Goal: Check status: Check status

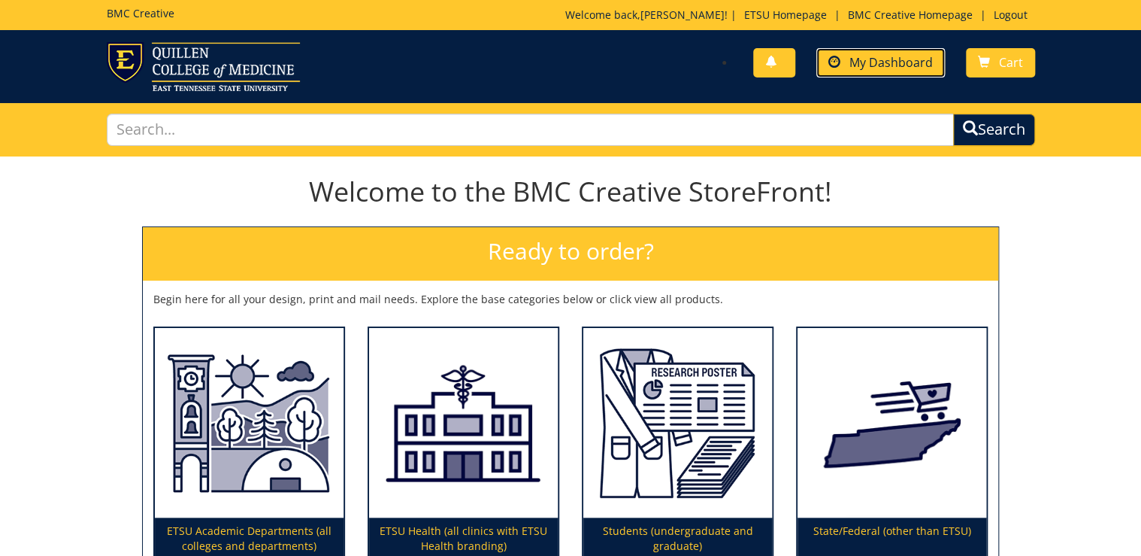
click at [896, 65] on span "My Dashboard" at bounding box center [891, 62] width 83 height 17
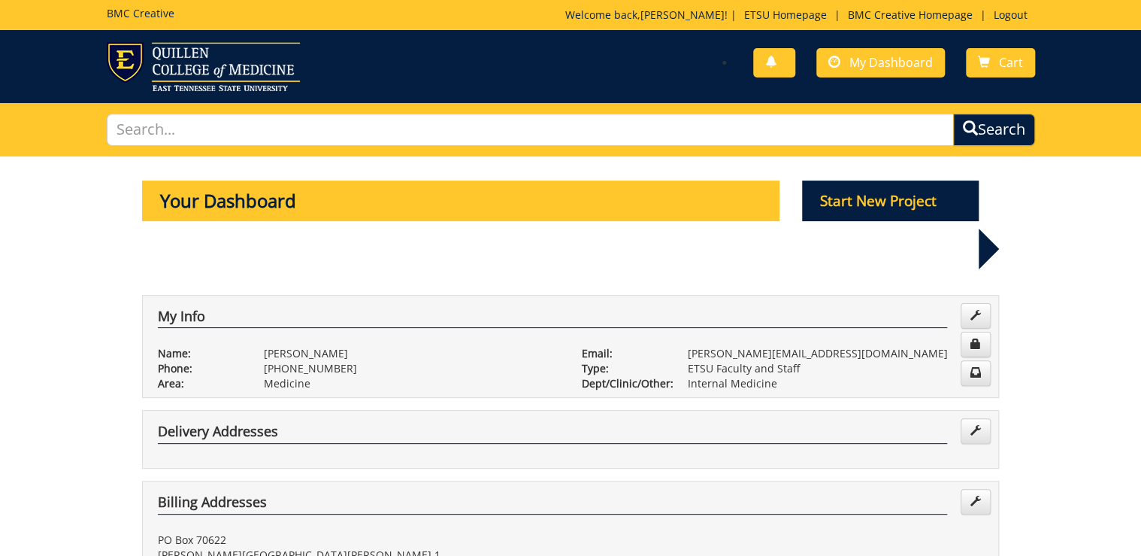
scroll to position [421, 0]
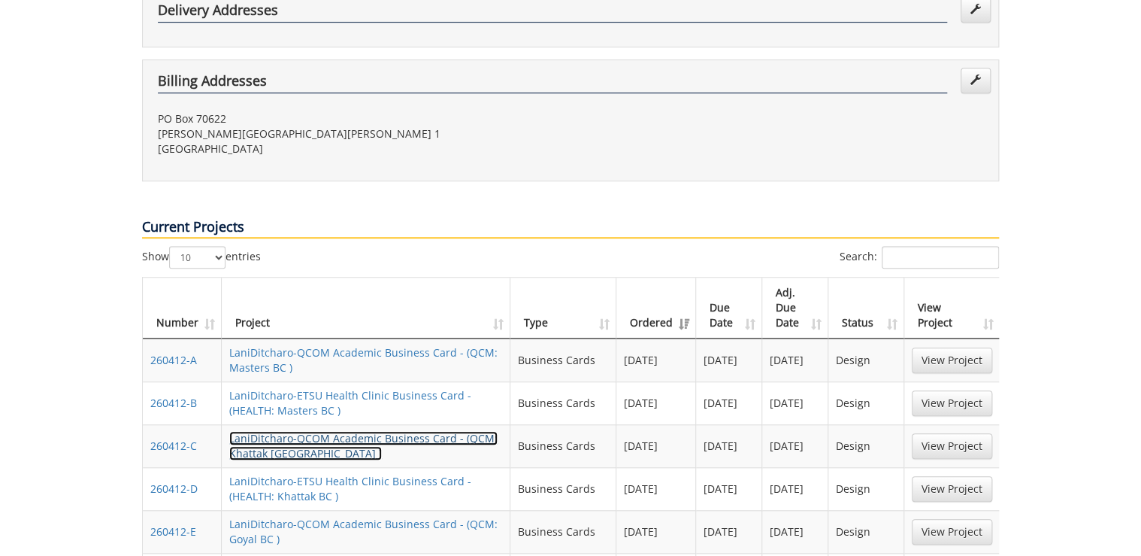
click at [286, 431] on link "LaniDitcharo-QCOM Academic Business Card - (QCM: Khattak BC )" at bounding box center [363, 445] width 268 height 29
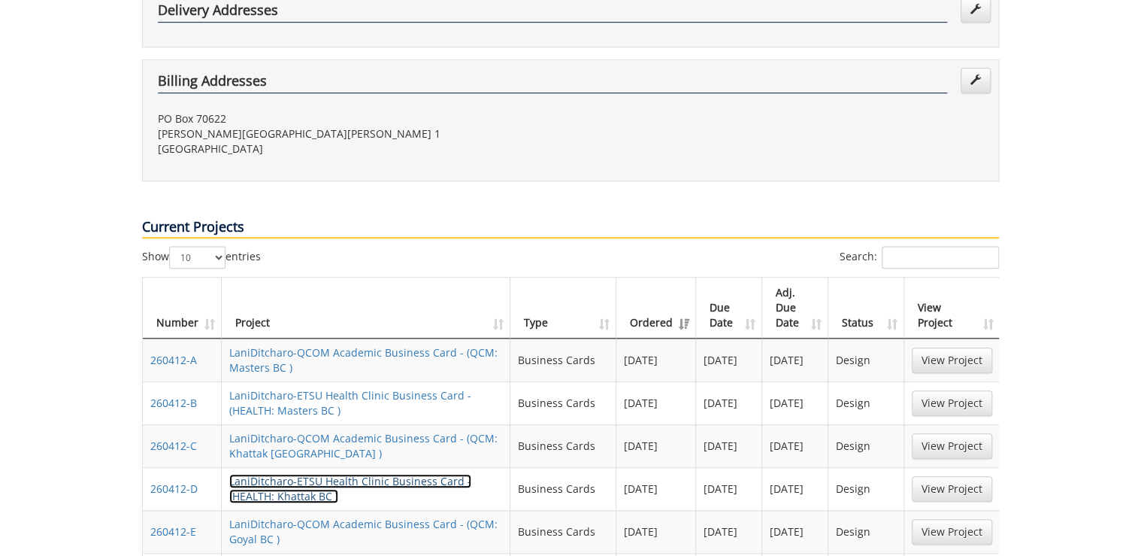
click at [283, 474] on link "LaniDitcharo-ETSU Health Clinic Business Card - (HEALTH: Khattak BC )" at bounding box center [350, 488] width 242 height 29
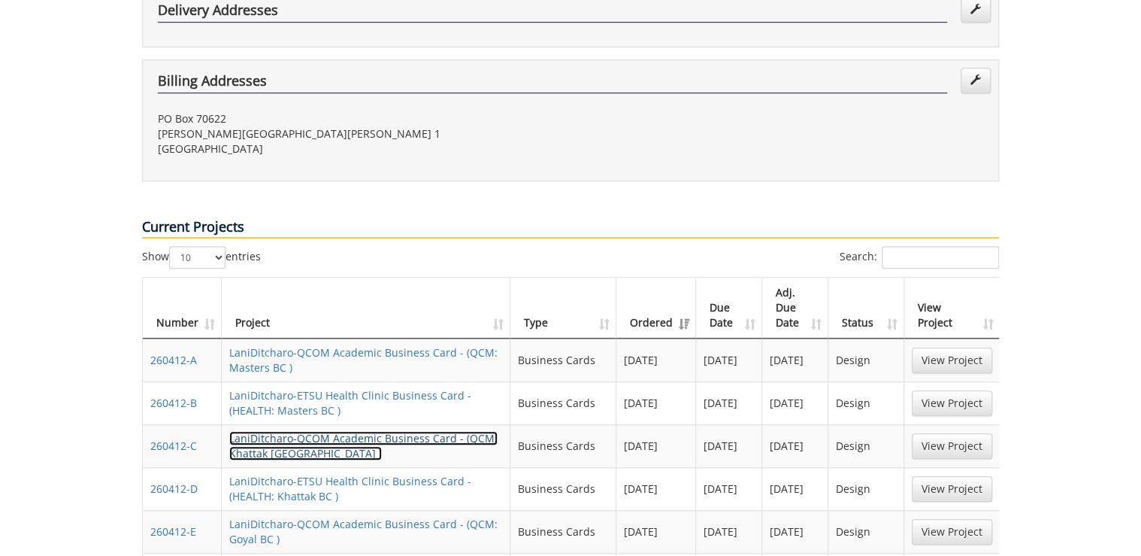
click at [274, 431] on link "LaniDitcharo-QCOM Academic Business Card - (QCM: Khattak BC )" at bounding box center [363, 445] width 268 height 29
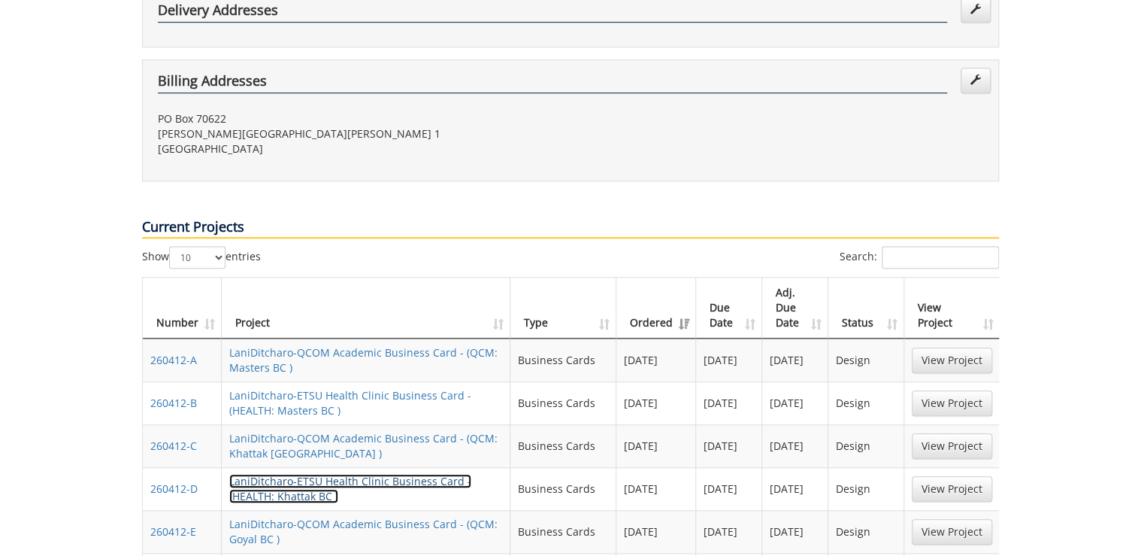
click at [288, 474] on link "LaniDitcharo-ETSU Health Clinic Business Card - (HEALTH: Khattak BC )" at bounding box center [350, 488] width 242 height 29
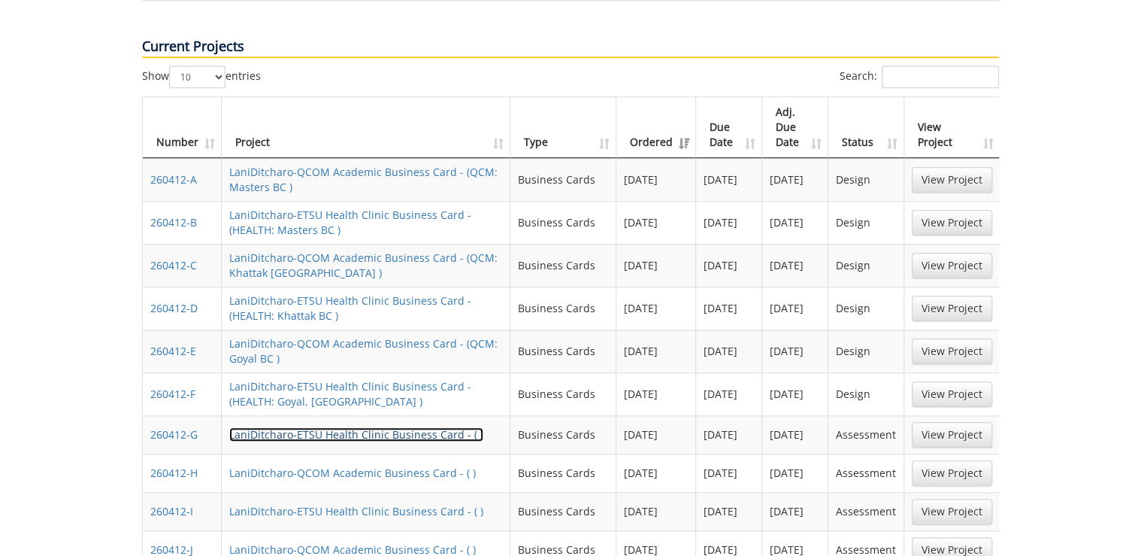
click at [421, 427] on link "LaniDitcharo-ETSU Health Clinic Business Card - ( )" at bounding box center [356, 434] width 254 height 14
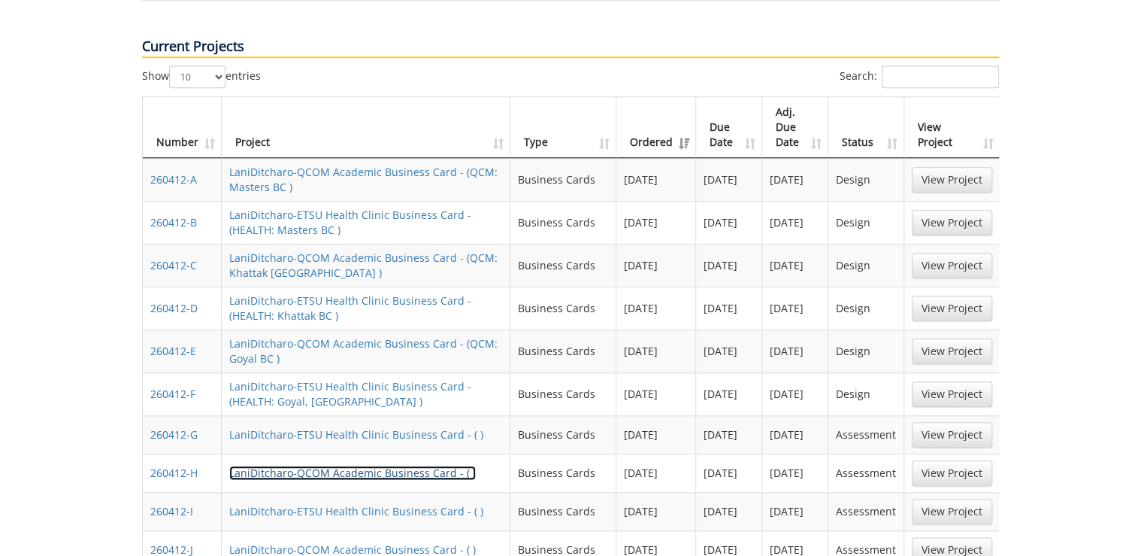
click at [289, 465] on link "LaniDitcharo-QCOM Academic Business Card - ( )" at bounding box center [352, 472] width 247 height 14
click at [377, 465] on link "LaniDitcharo-QCOM Academic Business Card - ( )" at bounding box center [352, 472] width 247 height 14
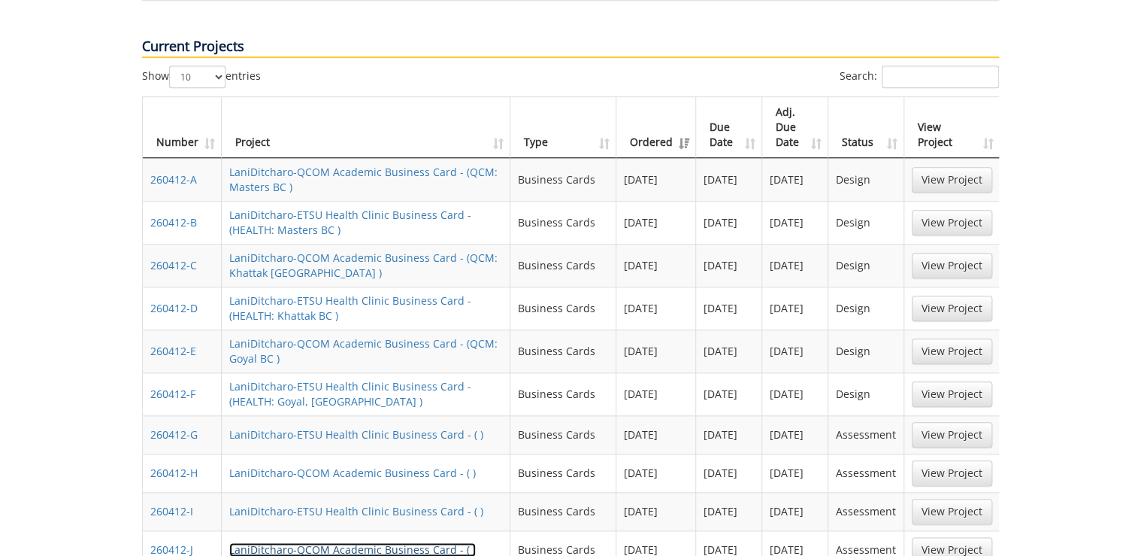
click at [364, 542] on link "LaniDitcharo-QCOM Academic Business Card - ( )" at bounding box center [352, 549] width 247 height 14
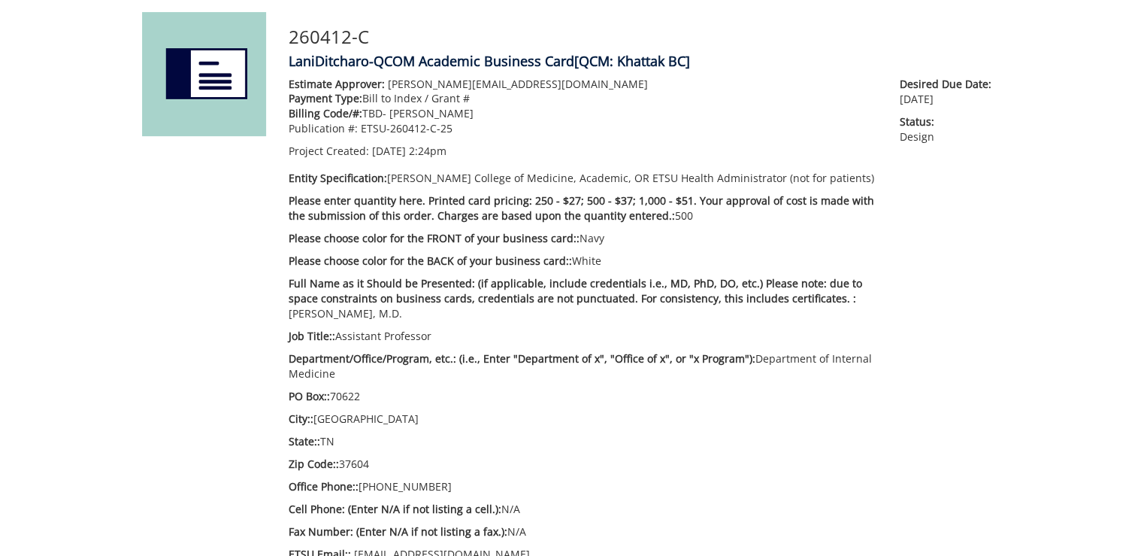
scroll to position [301, 0]
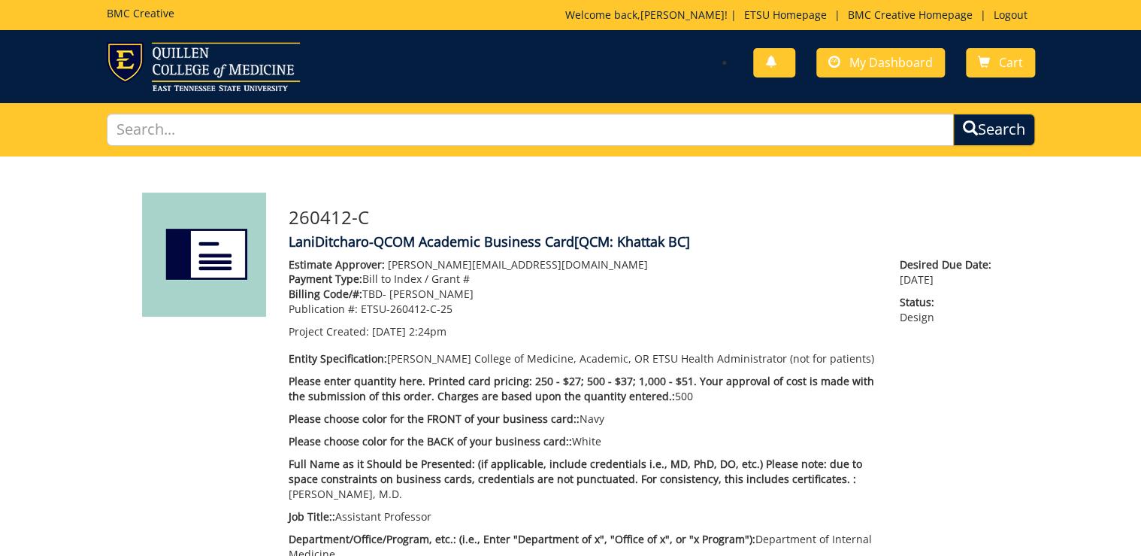
scroll to position [301, 0]
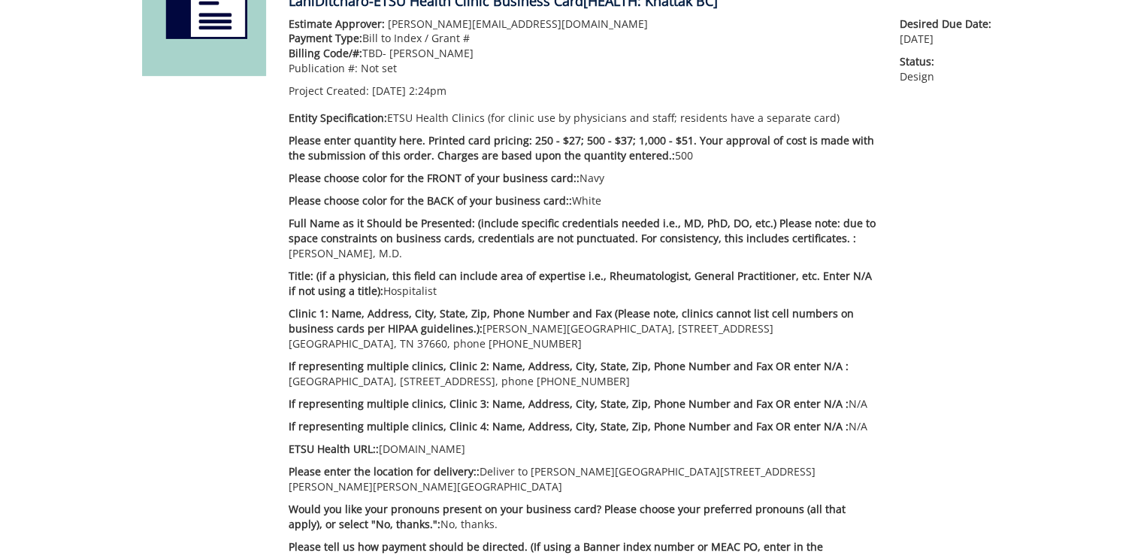
scroll to position [301, 0]
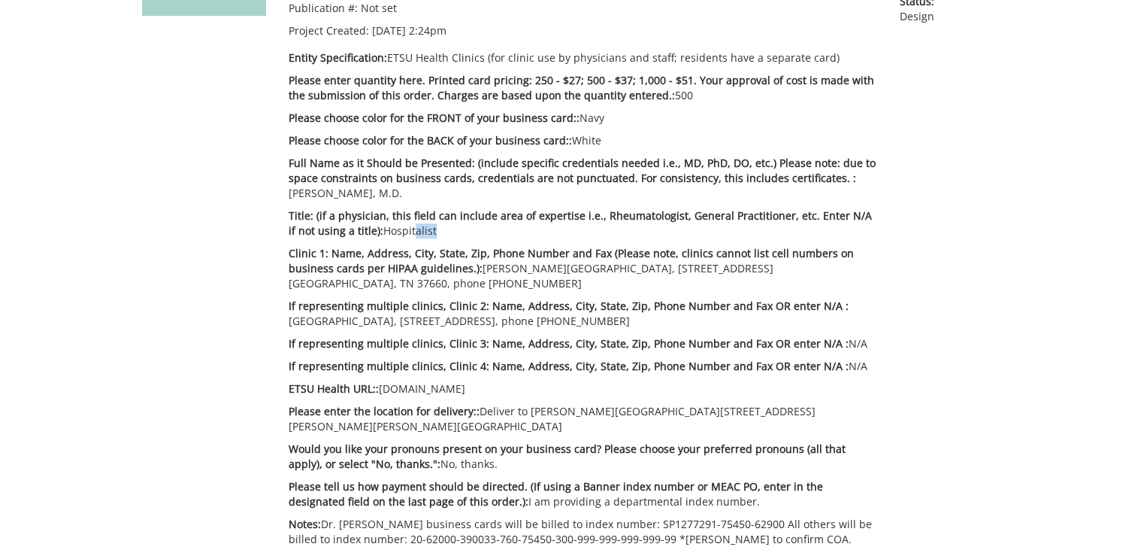
drag, startPoint x: 422, startPoint y: 230, endPoint x: 401, endPoint y: 227, distance: 21.3
click at [401, 227] on p "Title: (if a physician, this field can include area of expertise i.e., Rheumato…" at bounding box center [583, 223] width 589 height 30
click at [402, 227] on p "Title: (if a physician, this field can include area of expertise i.e., Rheumato…" at bounding box center [583, 223] width 589 height 30
drag, startPoint x: 424, startPoint y: 233, endPoint x: 372, endPoint y: 233, distance: 51.9
click at [372, 233] on p "Title: (if a physician, this field can include area of expertise i.e., Rheumato…" at bounding box center [583, 223] width 589 height 30
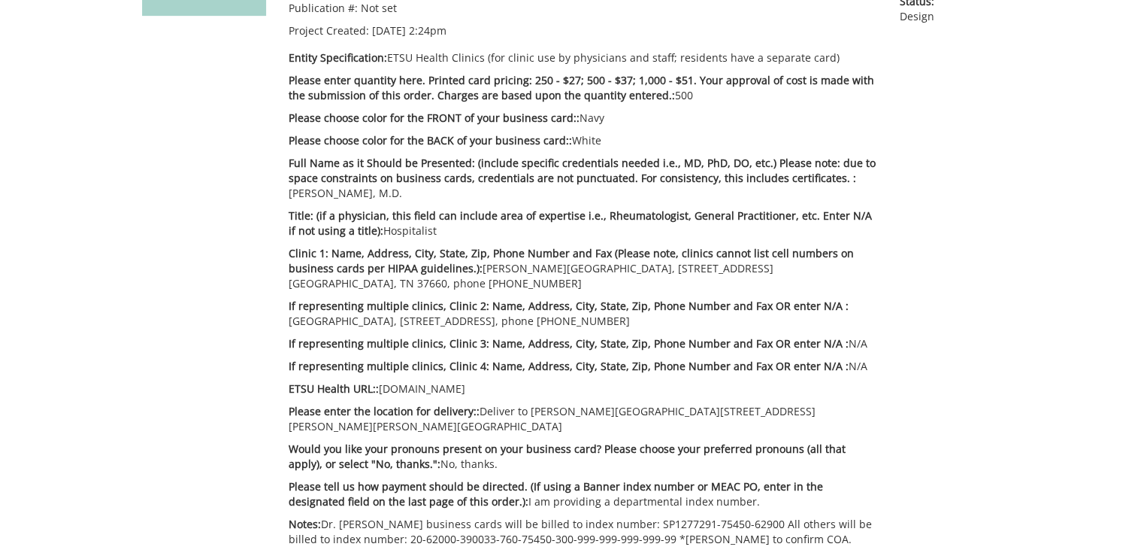
copy p "Hospitalist"
click at [483, 277] on p "Clinic 1: Name, Address, City, State, Zip, Phone Number and Fax (Please note, c…" at bounding box center [583, 268] width 589 height 45
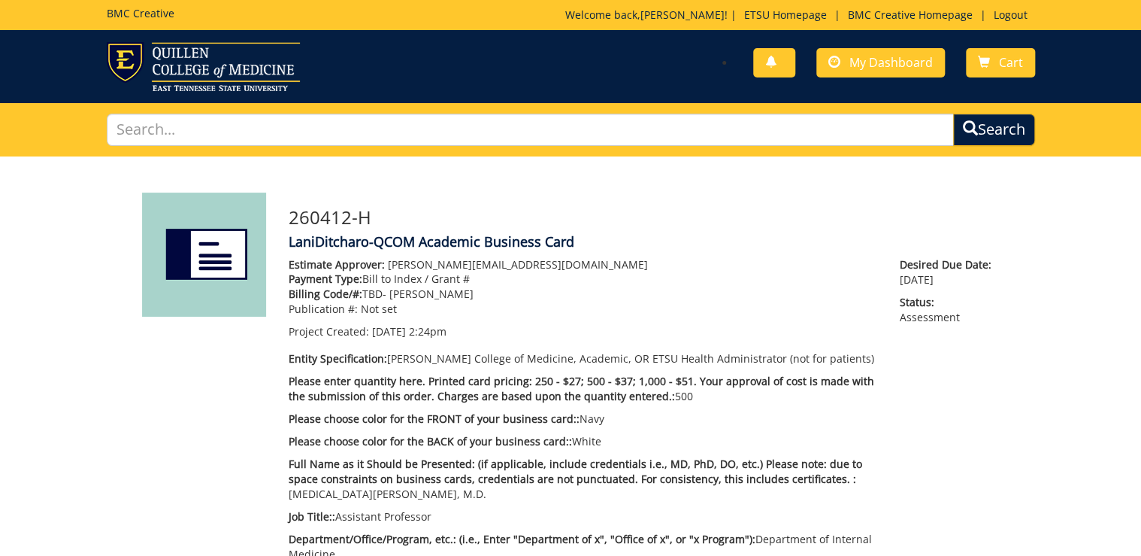
scroll to position [180, 0]
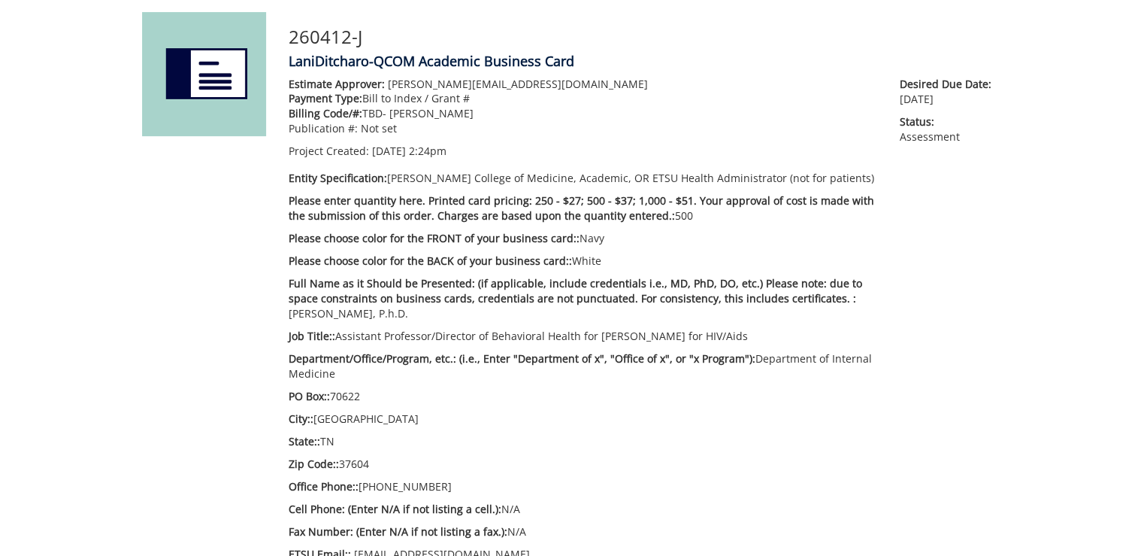
scroll to position [301, 0]
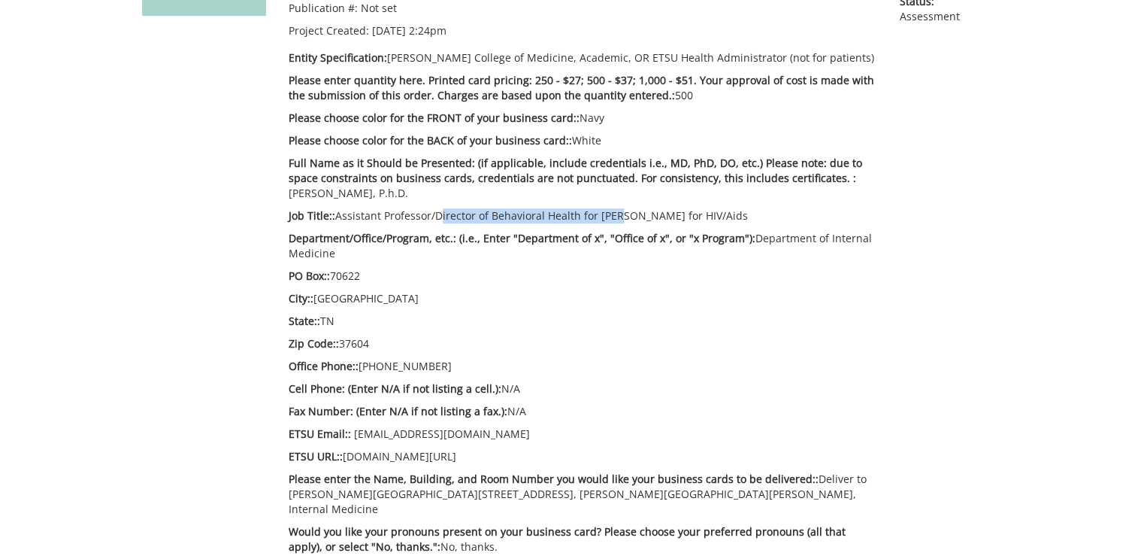
drag, startPoint x: 433, startPoint y: 220, endPoint x: 617, endPoint y: 205, distance: 184.1
click at [617, 205] on div "Estimate Approver: [PERSON_NAME][EMAIL_ADDRESS][DOMAIN_NAME] Payment Type: Bill…" at bounding box center [582, 288] width 611 height 665
drag, startPoint x: 617, startPoint y: 205, endPoint x: 590, endPoint y: 211, distance: 27.0
copy p "Director of Behavioral Health for [PERSON_NAME]"
